Goal: Transaction & Acquisition: Purchase product/service

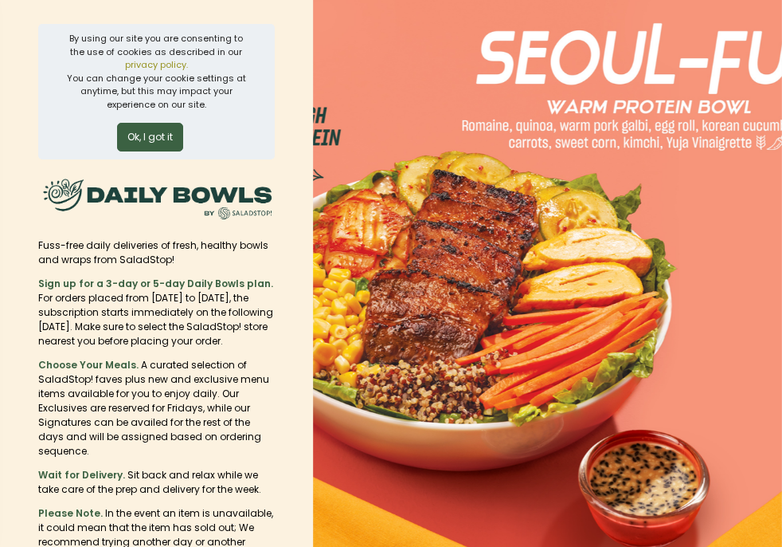
click at [168, 141] on button "Ok, I got it" at bounding box center [150, 137] width 66 height 29
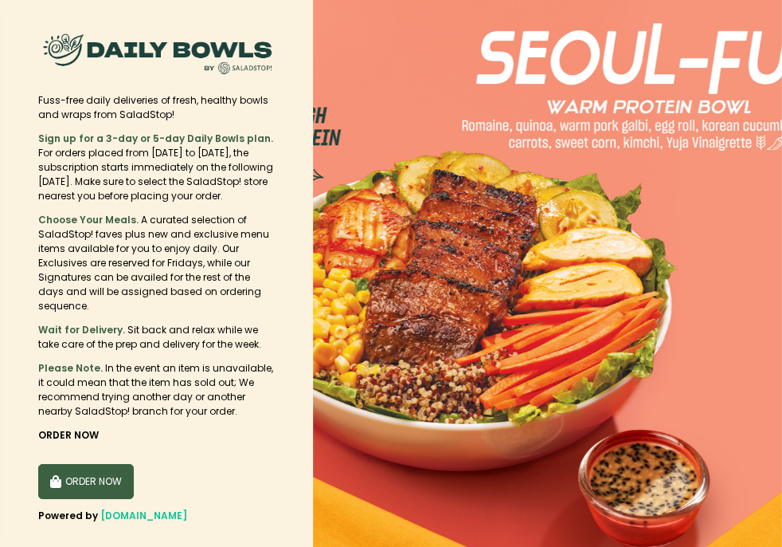
scroll to position [24, 0]
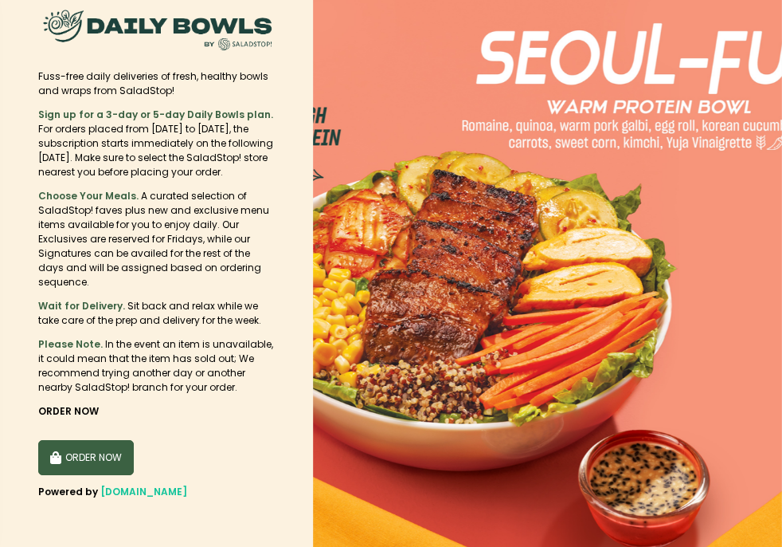
click at [95, 461] on button "ORDER NOW" at bounding box center [86, 457] width 96 height 35
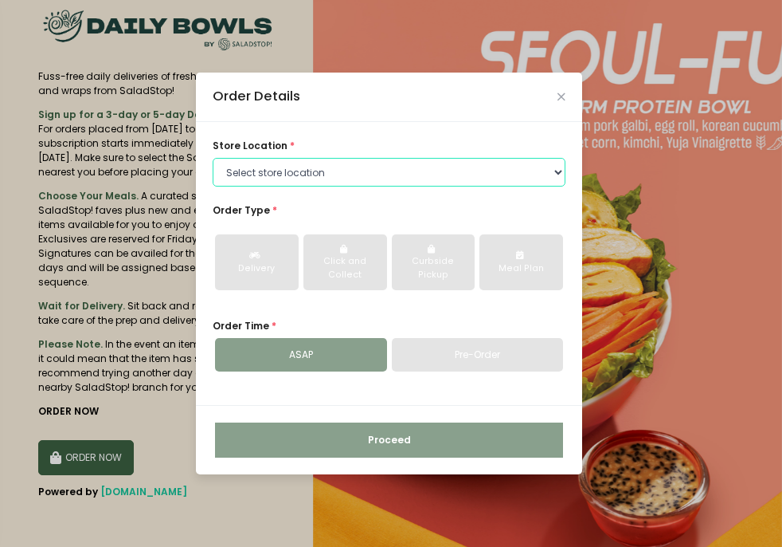
click at [290, 166] on select "Select store location [GEOGRAPHIC_DATA] [PERSON_NAME][GEOGRAPHIC_DATA] [GEOGRAP…" at bounding box center [389, 172] width 353 height 29
select select "61fa4629041dec77a210ae4a"
click at [213, 158] on select "Select store location [GEOGRAPHIC_DATA] [PERSON_NAME][GEOGRAPHIC_DATA] [GEOGRAP…" at bounding box center [389, 172] width 353 height 29
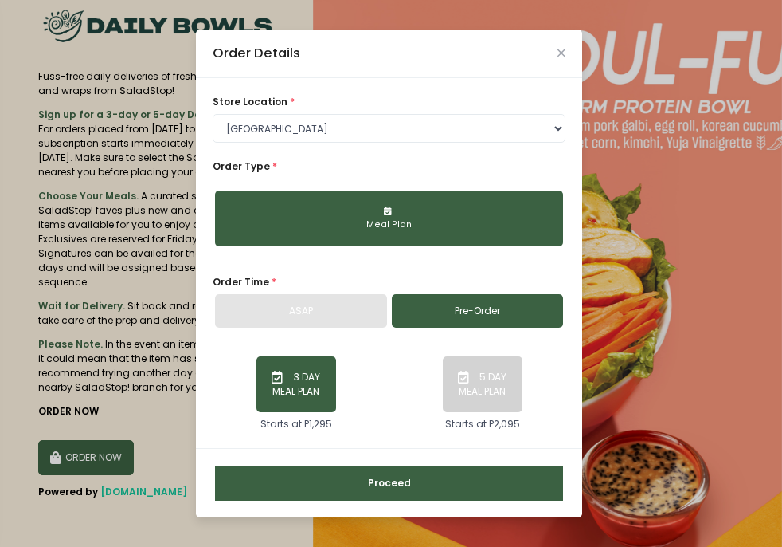
click at [406, 477] on button "Proceed" at bounding box center [389, 482] width 348 height 35
